Goal: Task Accomplishment & Management: Use online tool/utility

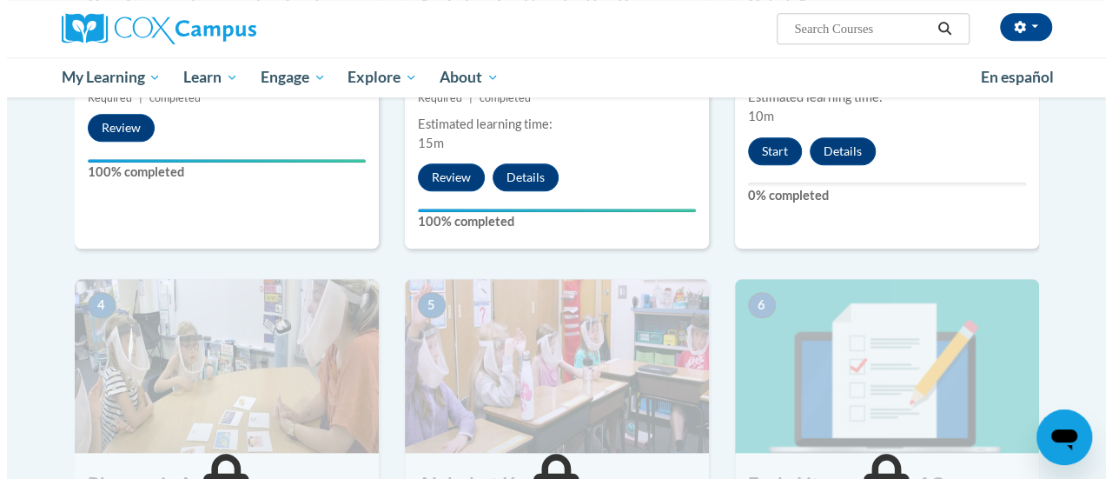
scroll to position [505, 0]
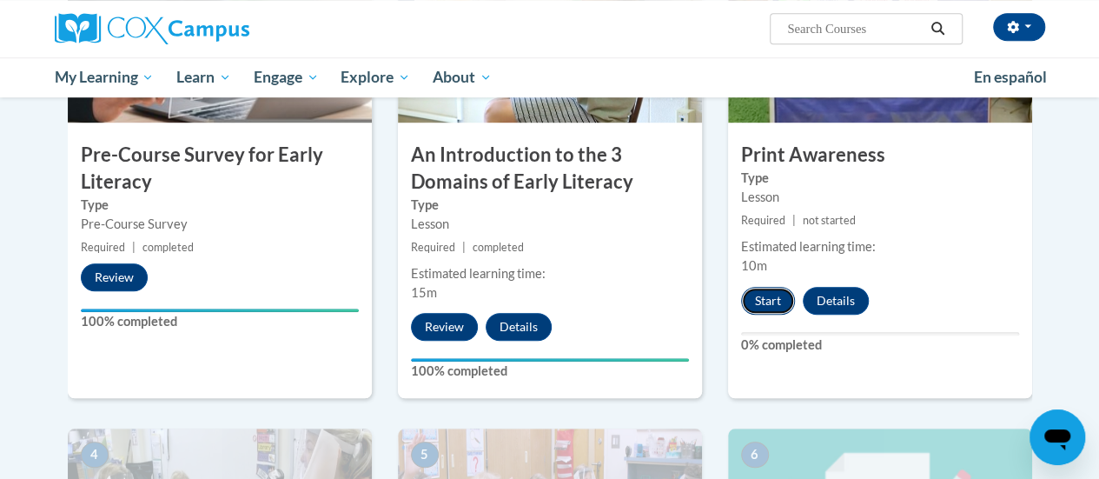
click at [750, 302] on button "Start" at bounding box center [768, 301] width 54 height 28
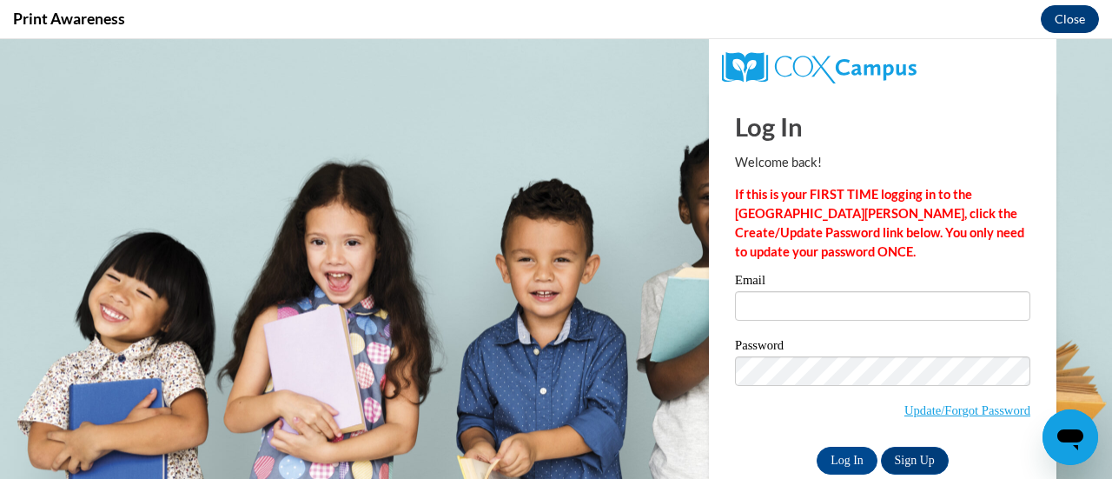
scroll to position [0, 0]
click at [774, 301] on input "Email" at bounding box center [882, 306] width 295 height 30
type input "[EMAIL_ADDRESS][DOMAIN_NAME]"
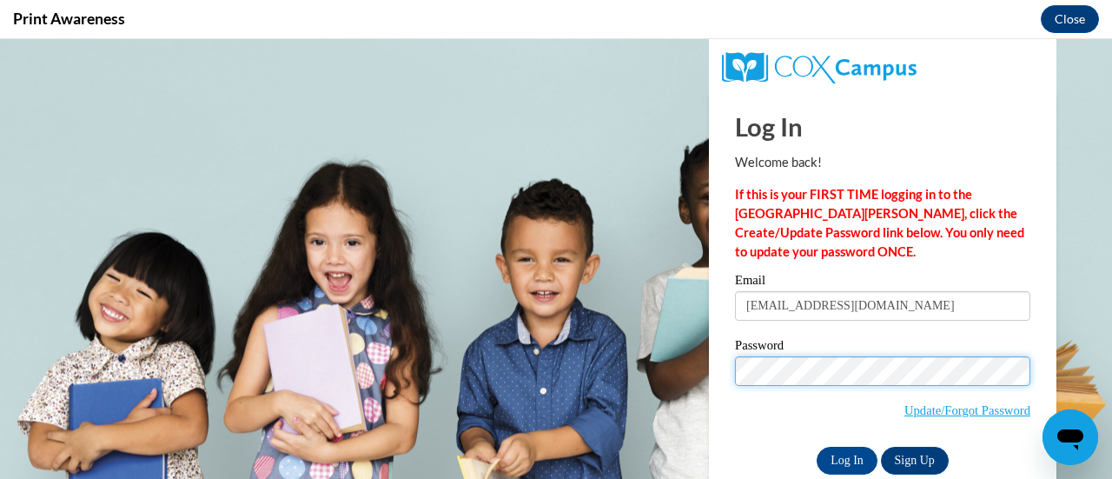
click at [817, 446] on input "Log In" at bounding box center [847, 460] width 61 height 28
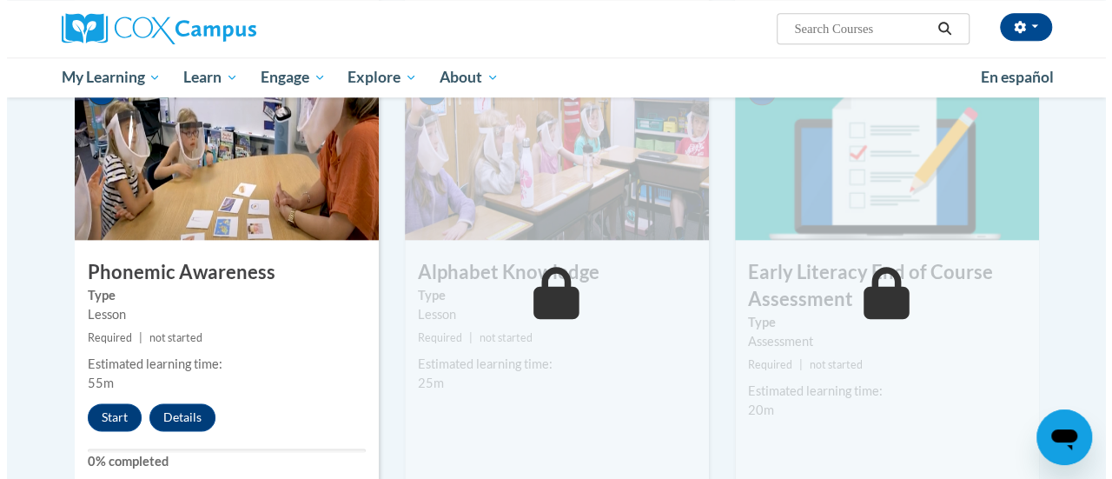
scroll to position [871, 0]
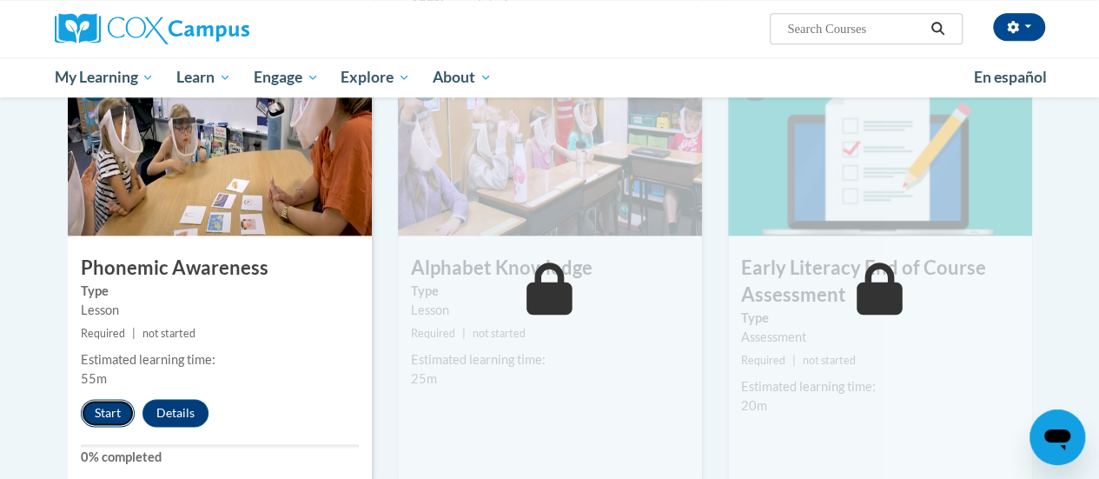
click at [113, 411] on button "Start" at bounding box center [108, 413] width 54 height 28
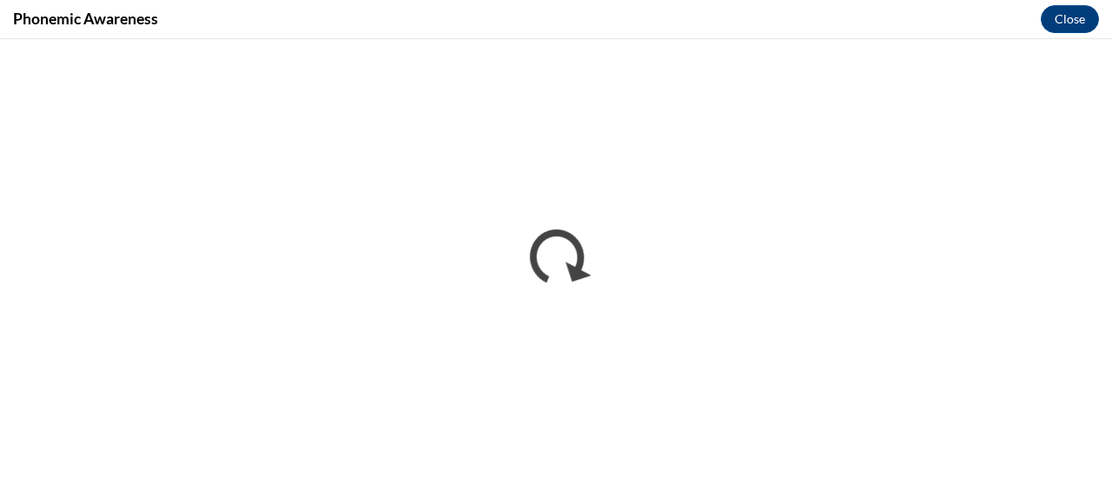
scroll to position [0, 0]
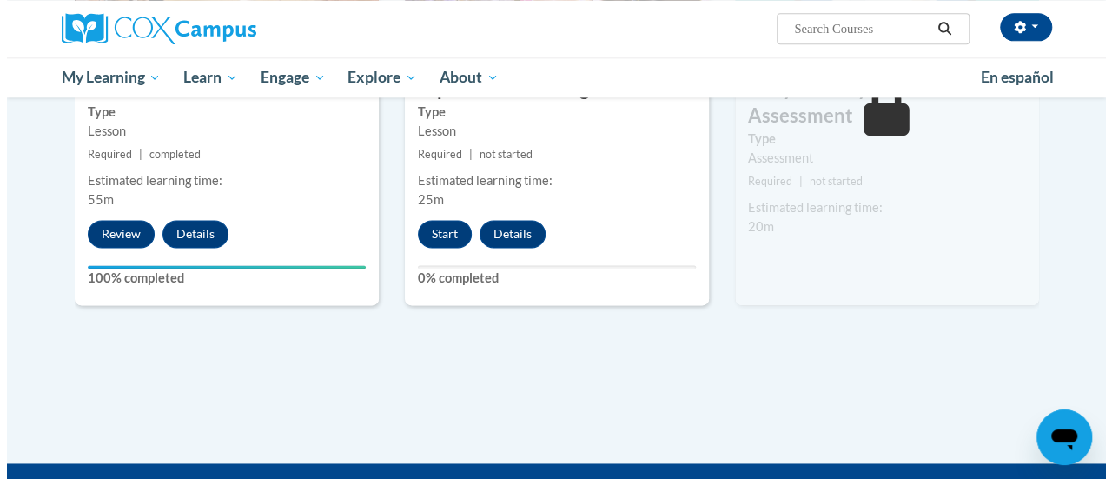
scroll to position [1048, 0]
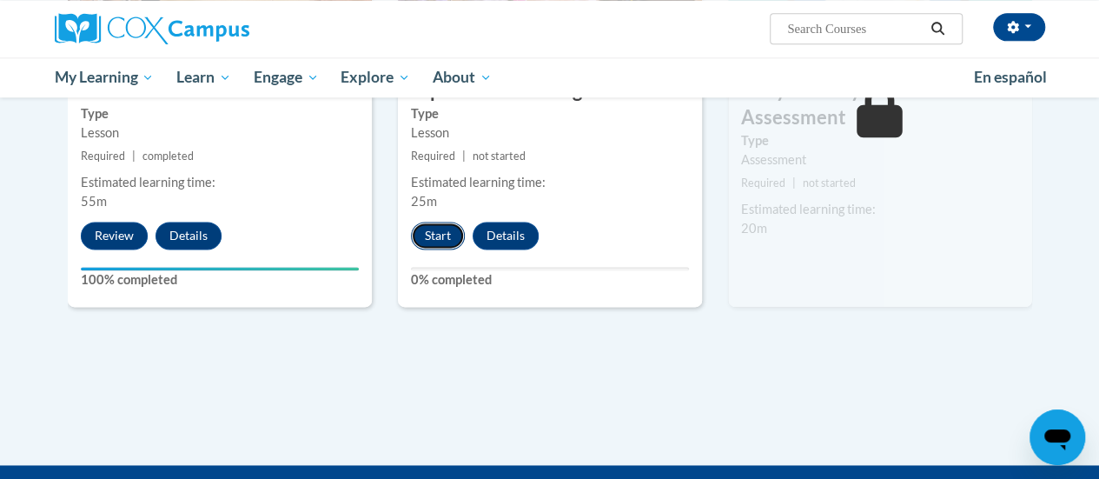
click at [433, 229] on button "Start" at bounding box center [438, 236] width 54 height 28
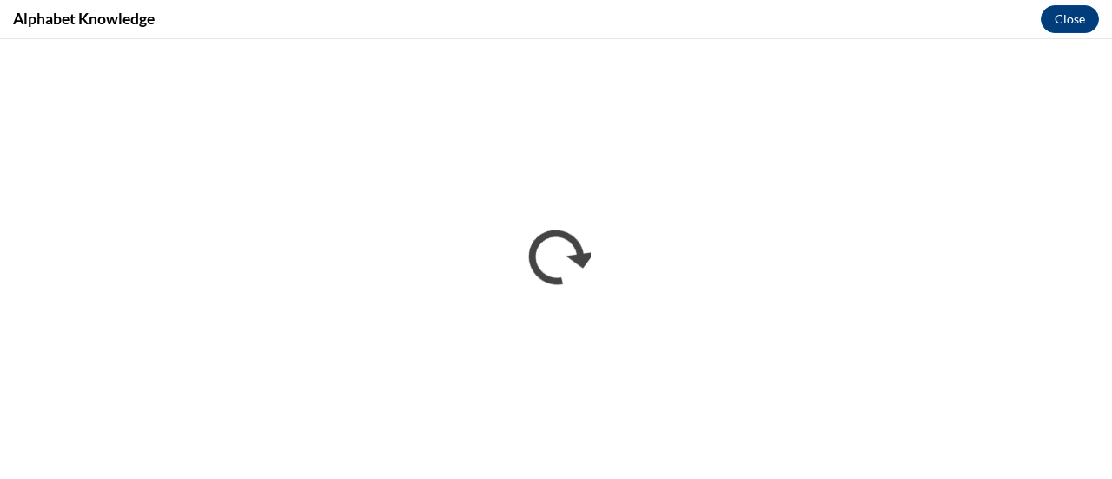
scroll to position [0, 0]
